Goal: Navigation & Orientation: Find specific page/section

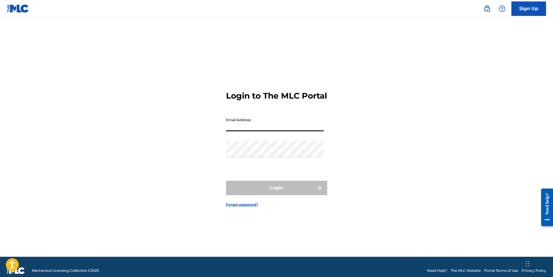
click at [240, 131] on input "Email Address" at bounding box center [275, 123] width 98 height 16
type input "[PERSON_NAME][EMAIL_ADDRESS][DOMAIN_NAME]"
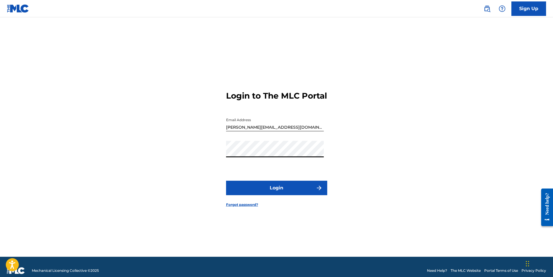
click at [226, 181] on button "Login" at bounding box center [276, 188] width 101 height 14
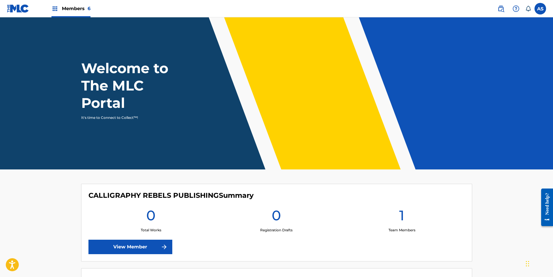
scroll to position [0, 0]
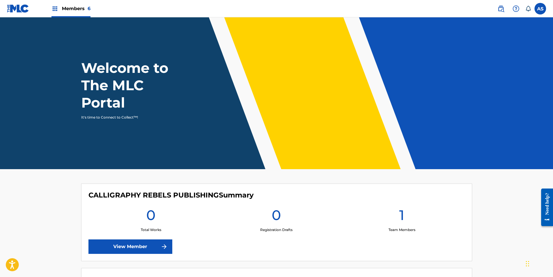
click at [84, 6] on span "Members 6" at bounding box center [76, 8] width 29 height 7
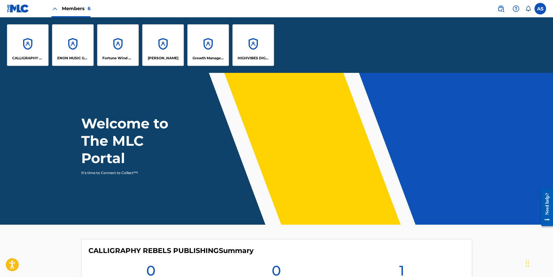
scroll to position [56, 0]
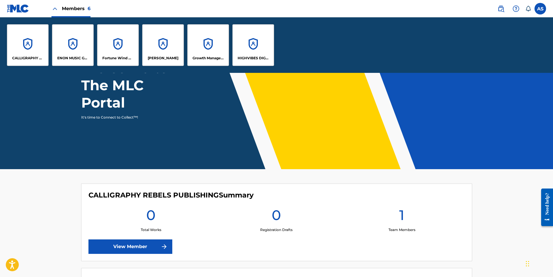
click at [132, 48] on div "Fortune Wind Music Publishing, LLC" at bounding box center [118, 45] width 42 height 42
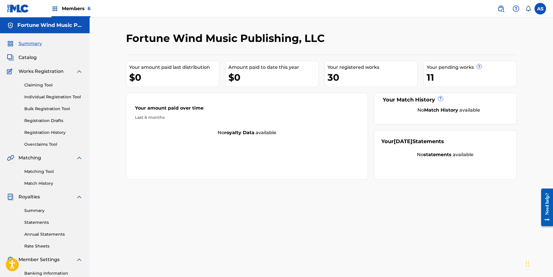
click at [27, 58] on span "Catalog" at bounding box center [28, 57] width 18 height 7
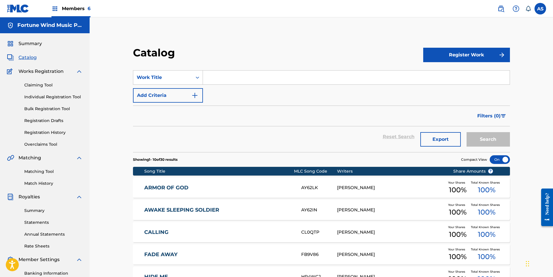
click at [168, 188] on link "ARMOR OF GOD" at bounding box center [218, 188] width 149 height 7
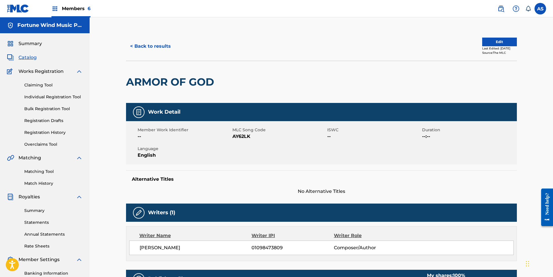
click at [31, 44] on span "Summary" at bounding box center [30, 43] width 23 height 7
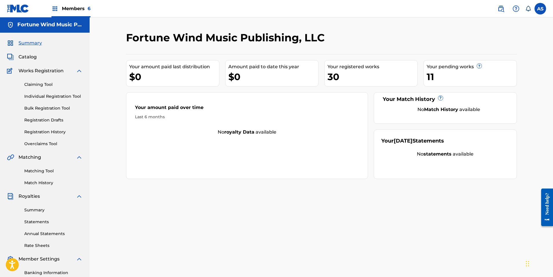
scroll to position [1, 0]
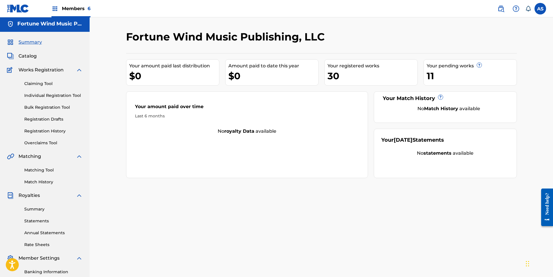
click at [62, 134] on link "Registration History" at bounding box center [53, 131] width 58 height 6
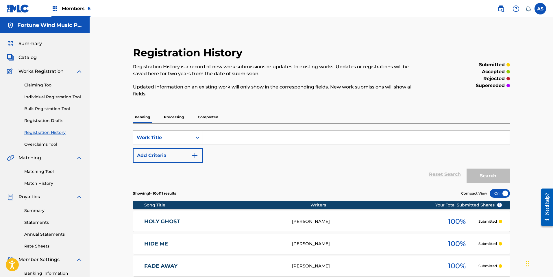
click at [211, 117] on p "Completed" at bounding box center [208, 117] width 24 height 12
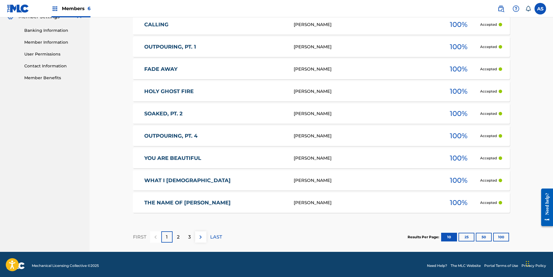
scroll to position [246, 0]
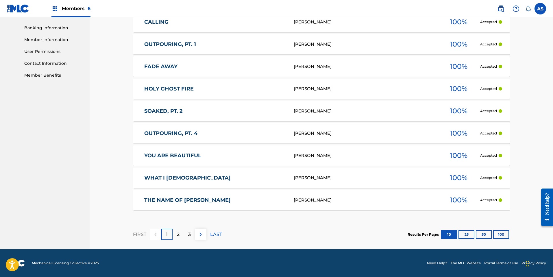
click at [498, 235] on button "100" at bounding box center [502, 234] width 16 height 9
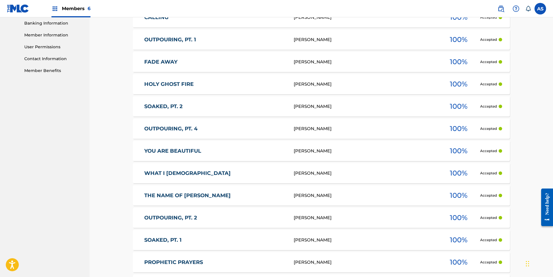
scroll to position [0, 0]
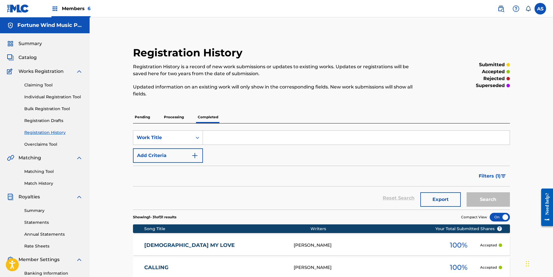
click at [175, 119] on p "Processing" at bounding box center [173, 117] width 23 height 12
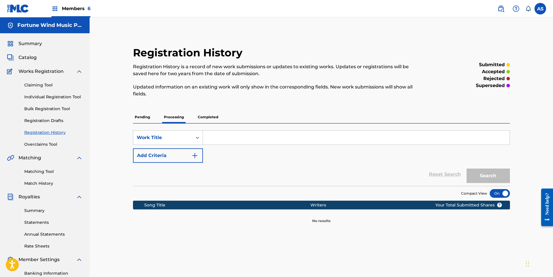
click at [146, 121] on p "Pending" at bounding box center [142, 117] width 19 height 12
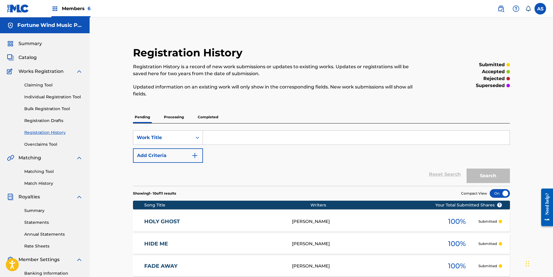
click at [215, 118] on p "Completed" at bounding box center [208, 117] width 24 height 12
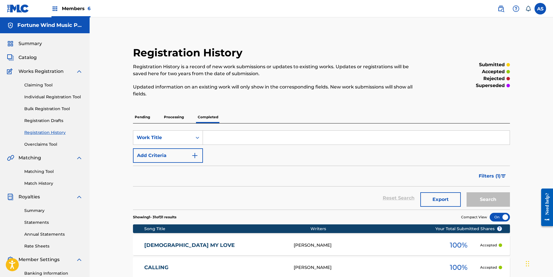
click at [76, 9] on span "Members 6" at bounding box center [76, 8] width 29 height 7
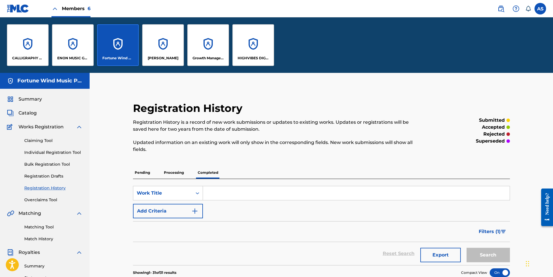
click at [158, 39] on div "[PERSON_NAME]" at bounding box center [163, 45] width 42 height 42
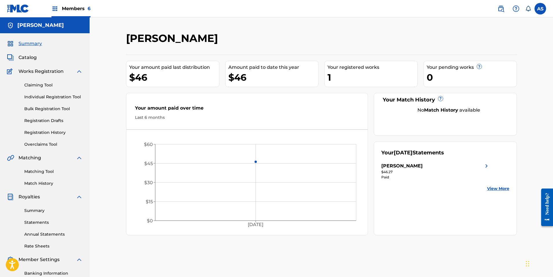
click at [75, 10] on span "Members 6" at bounding box center [76, 8] width 29 height 7
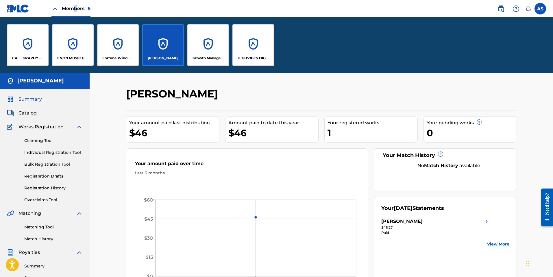
click at [204, 38] on div "Growth Management Publishing" at bounding box center [208, 45] width 42 height 42
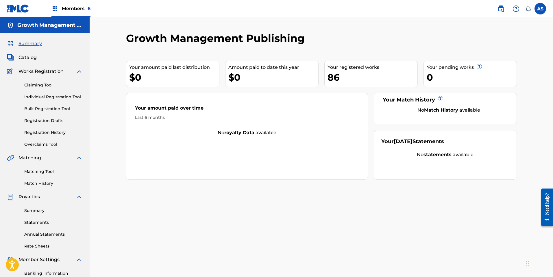
click at [70, 10] on span "Members 6" at bounding box center [76, 8] width 29 height 7
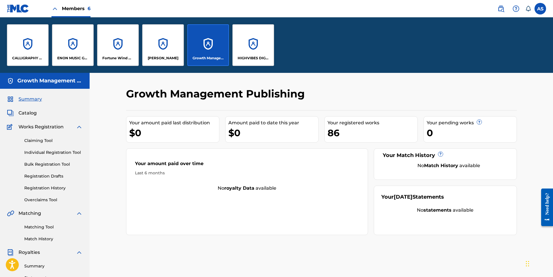
click at [258, 39] on div "HIGHVIBES DIGITAL LLC" at bounding box center [254, 45] width 42 height 42
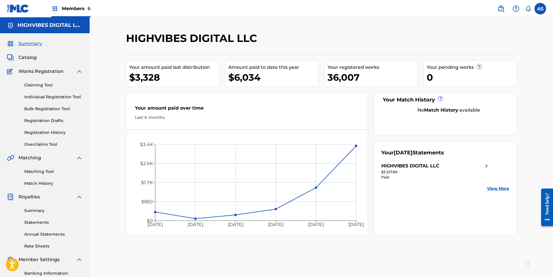
click at [69, 2] on div "Members 6" at bounding box center [70, 8] width 39 height 17
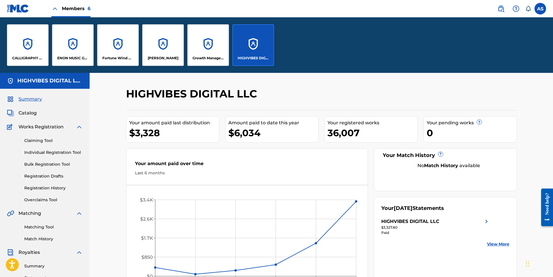
click at [203, 43] on div "Growth Management Publishing" at bounding box center [208, 45] width 42 height 42
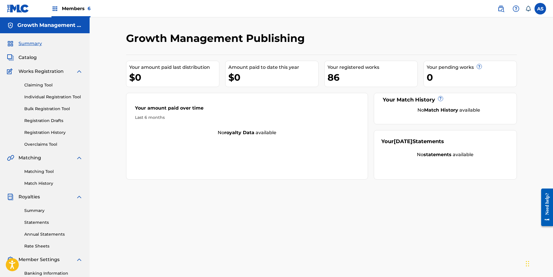
click at [76, 3] on div "Members 6" at bounding box center [70, 8] width 39 height 17
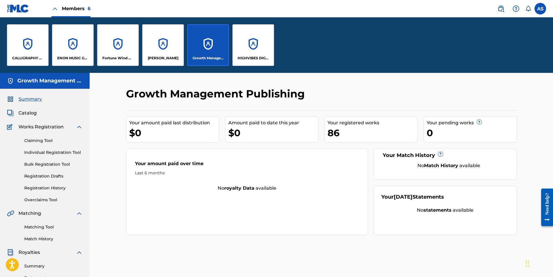
click at [80, 43] on div "ENON MUSIC GROUP" at bounding box center [73, 45] width 42 height 42
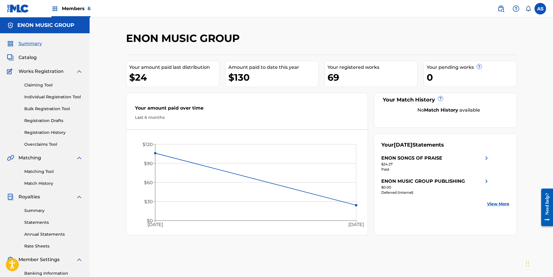
click at [67, 8] on span "Members 6" at bounding box center [76, 8] width 29 height 7
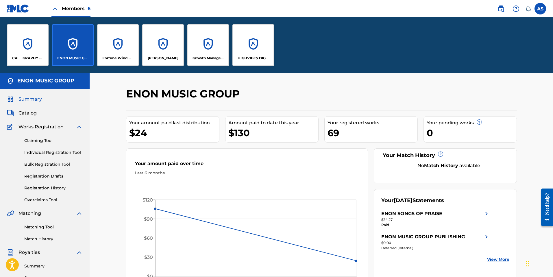
click at [33, 60] on p "CALLIGRAPHY REBELS PUBLISHING" at bounding box center [28, 58] width 32 height 5
